Goal: Transaction & Acquisition: Purchase product/service

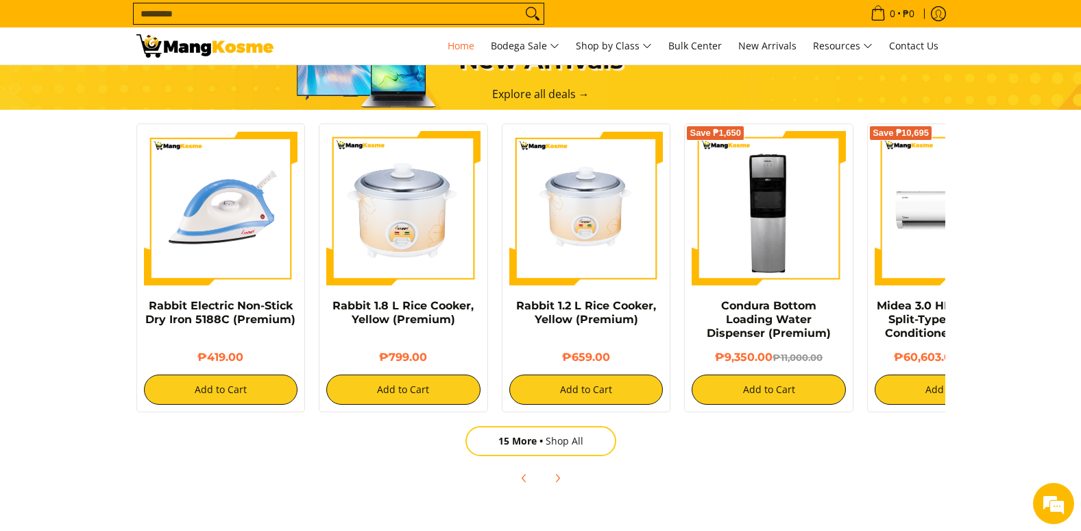
scroll to position [1028, 0]
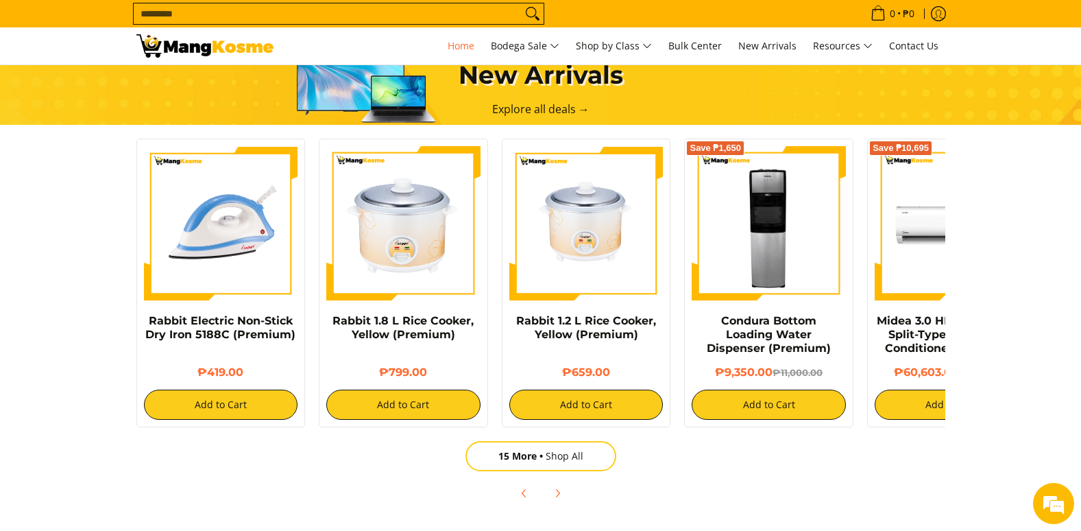
click at [297, 16] on input "Search..." at bounding box center [328, 13] width 388 height 21
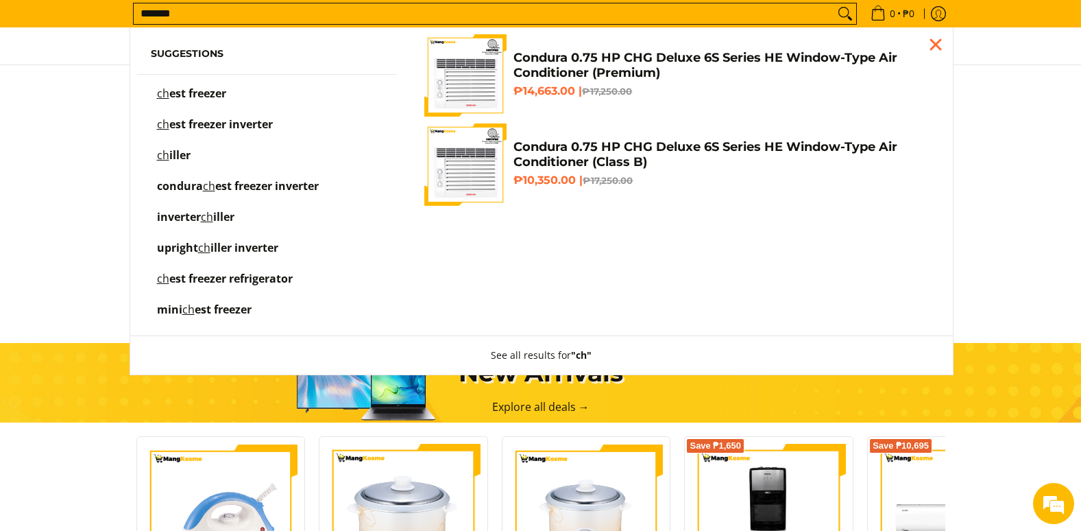
scroll to position [673, 0]
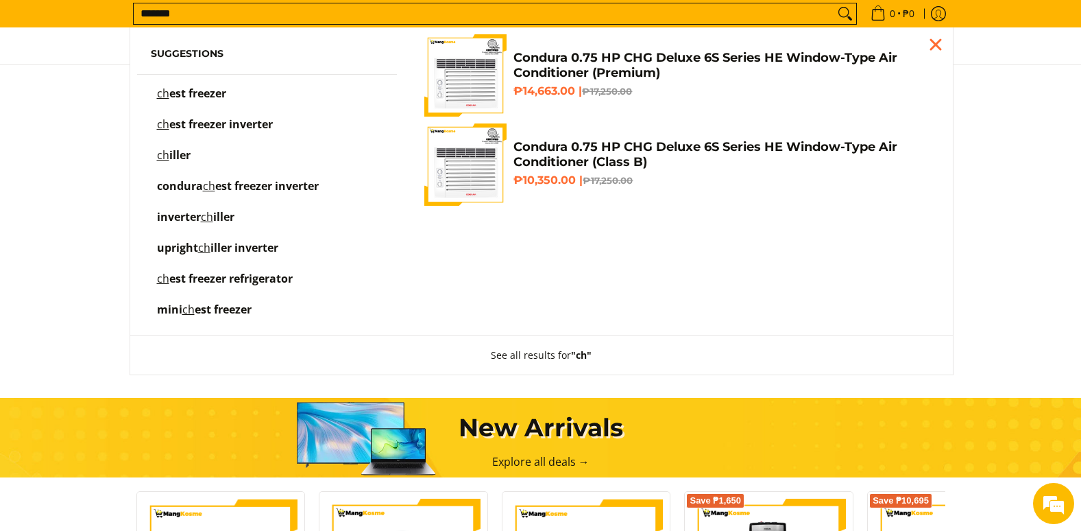
type input "*******"
click at [834, 3] on button "Search" at bounding box center [845, 13] width 22 height 21
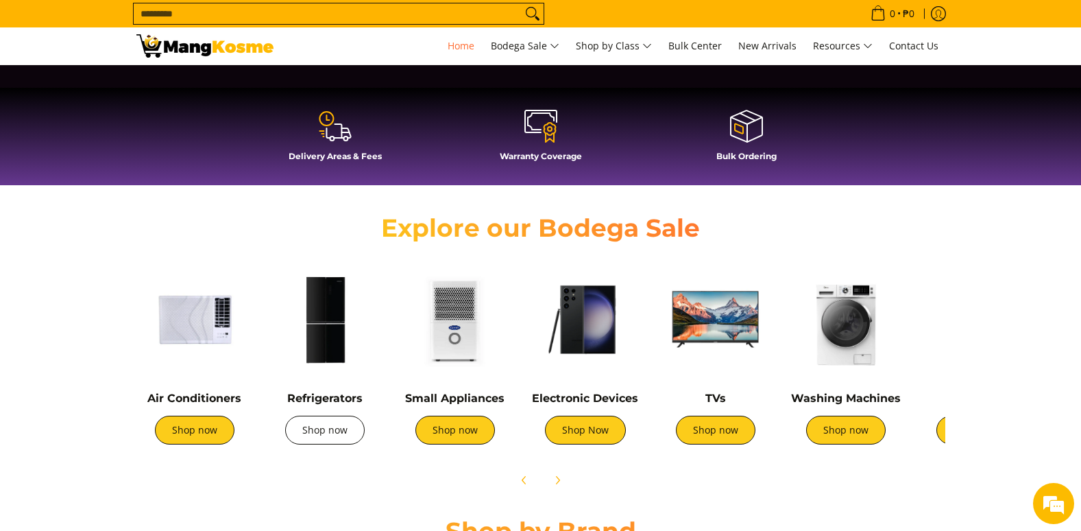
scroll to position [0, 1635]
click at [308, 432] on link "Shop now" at bounding box center [325, 429] width 80 height 29
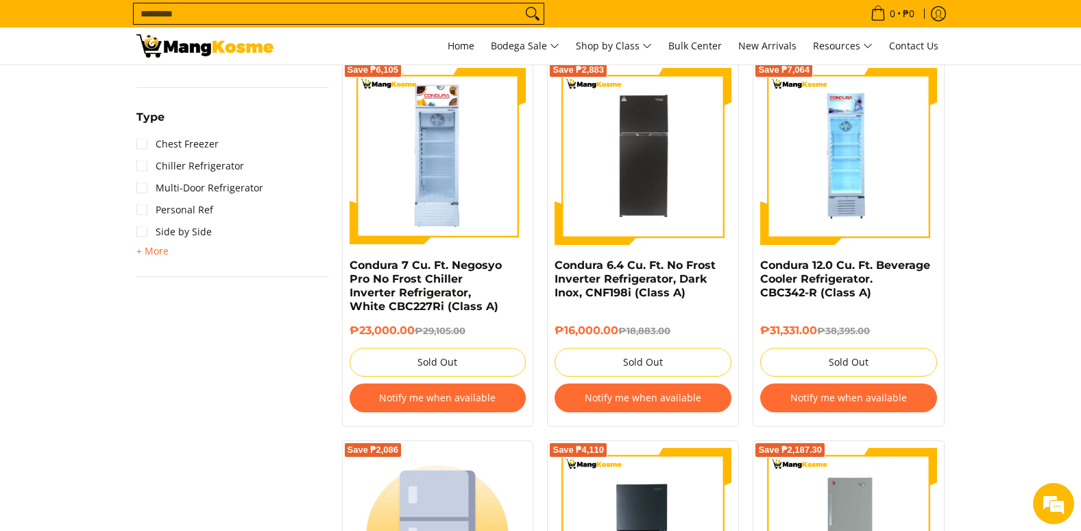
scroll to position [1234, 0]
